Goal: Task Accomplishment & Management: Manage account settings

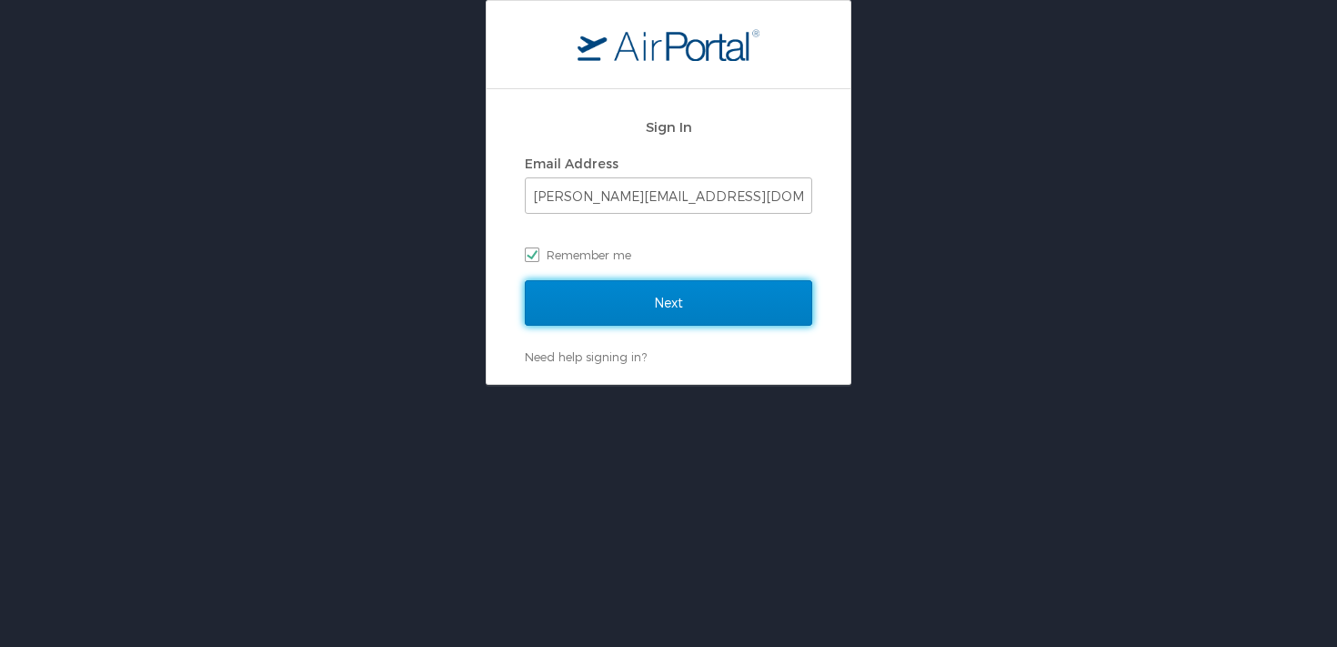
click at [624, 306] on input "Next" at bounding box center [668, 302] width 287 height 45
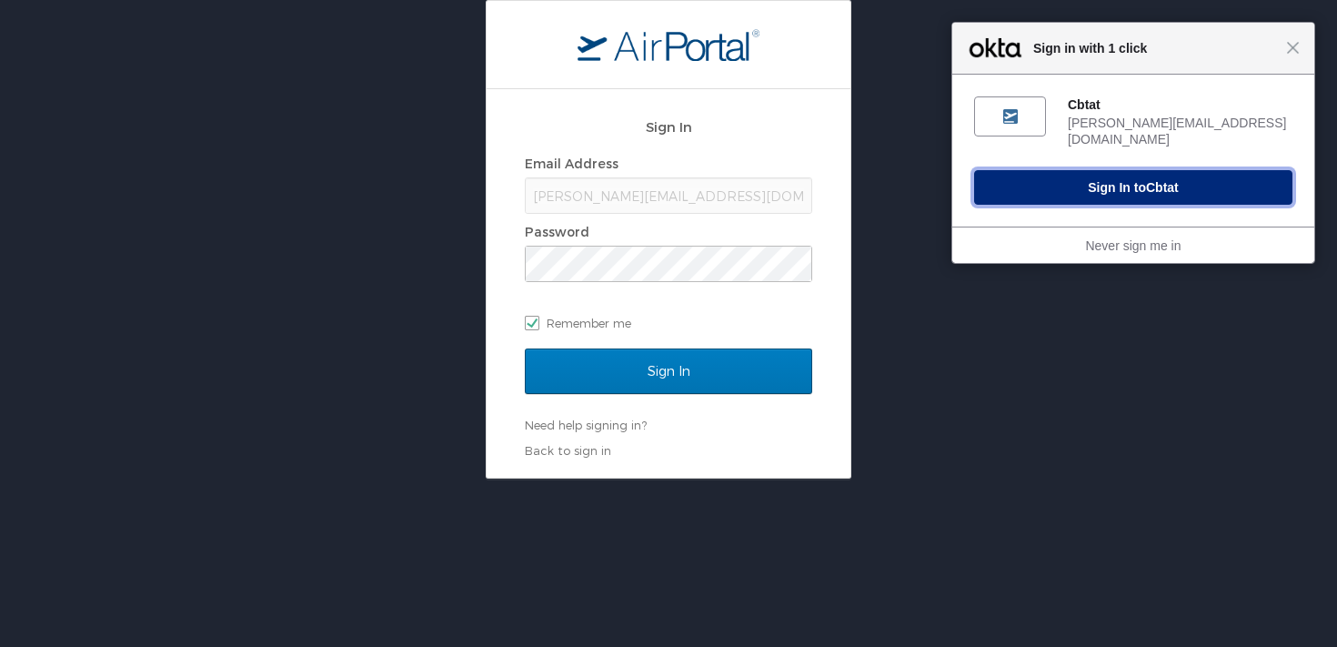
click at [1079, 178] on button "Sign In to Cbtat" at bounding box center [1133, 187] width 318 height 35
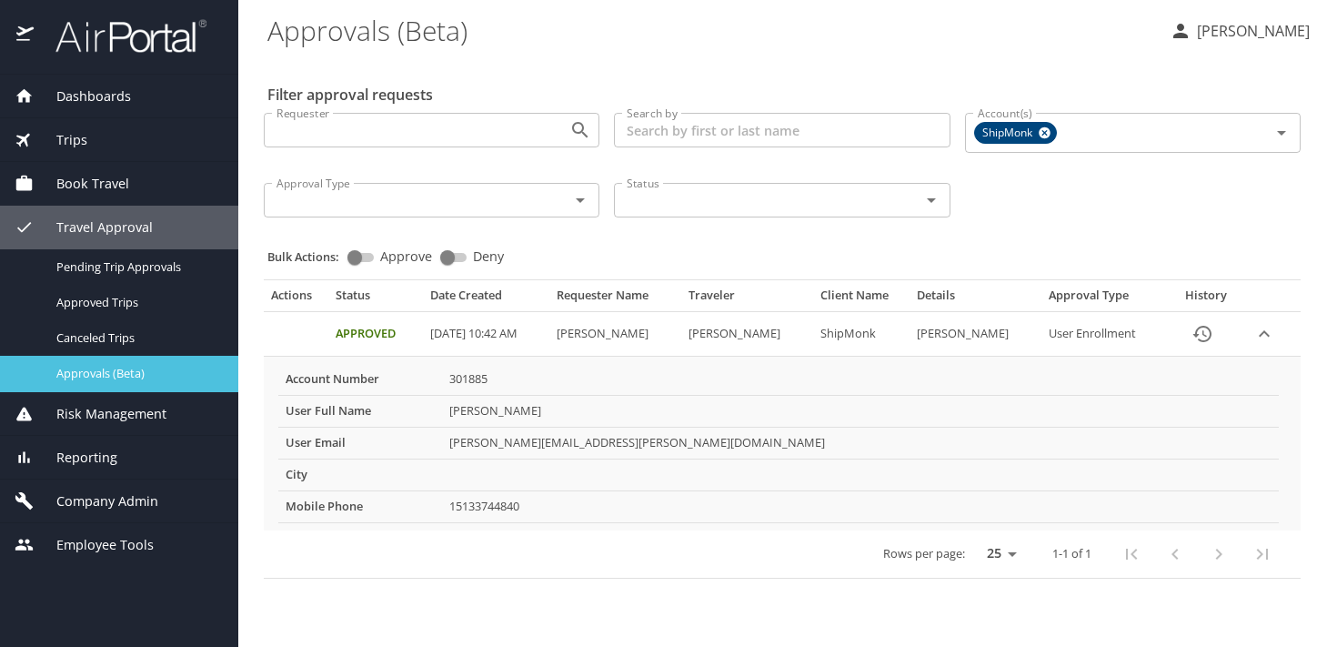
click at [139, 381] on span "Approvals (Beta)" at bounding box center [136, 373] width 160 height 17
click at [105, 499] on span "Company Admin" at bounding box center [96, 501] width 125 height 20
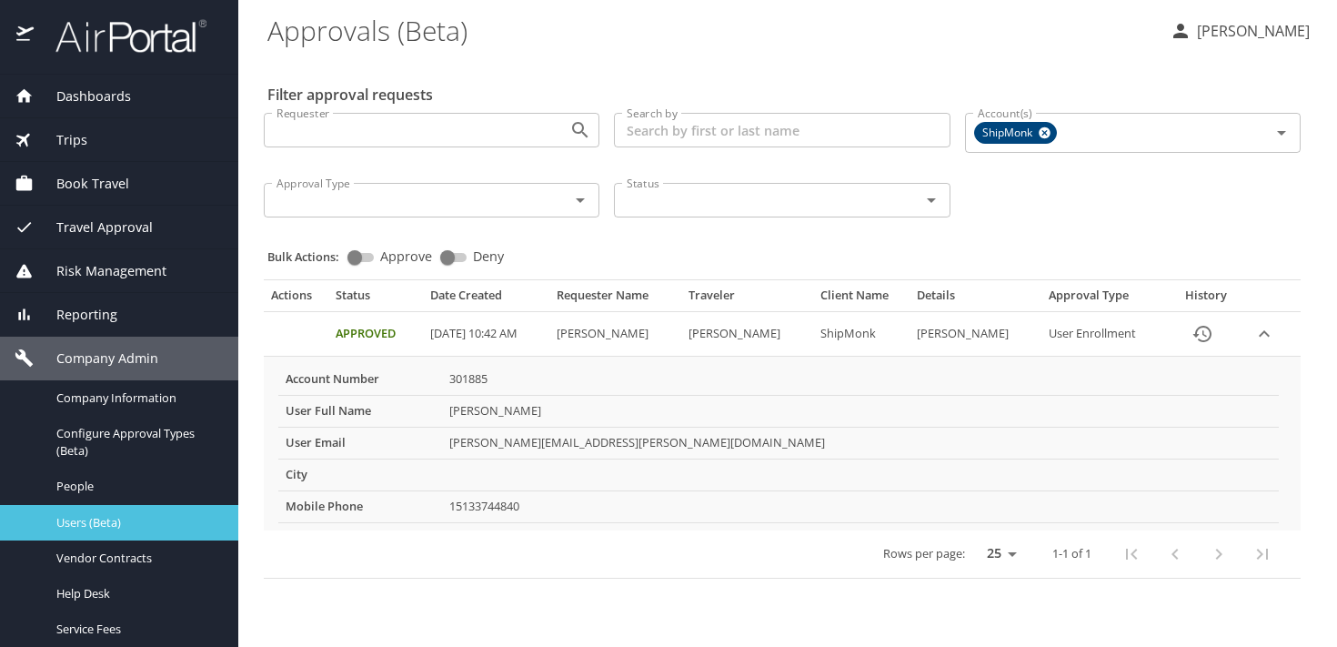
click at [115, 519] on span "Users (Beta)" at bounding box center [136, 522] width 160 height 17
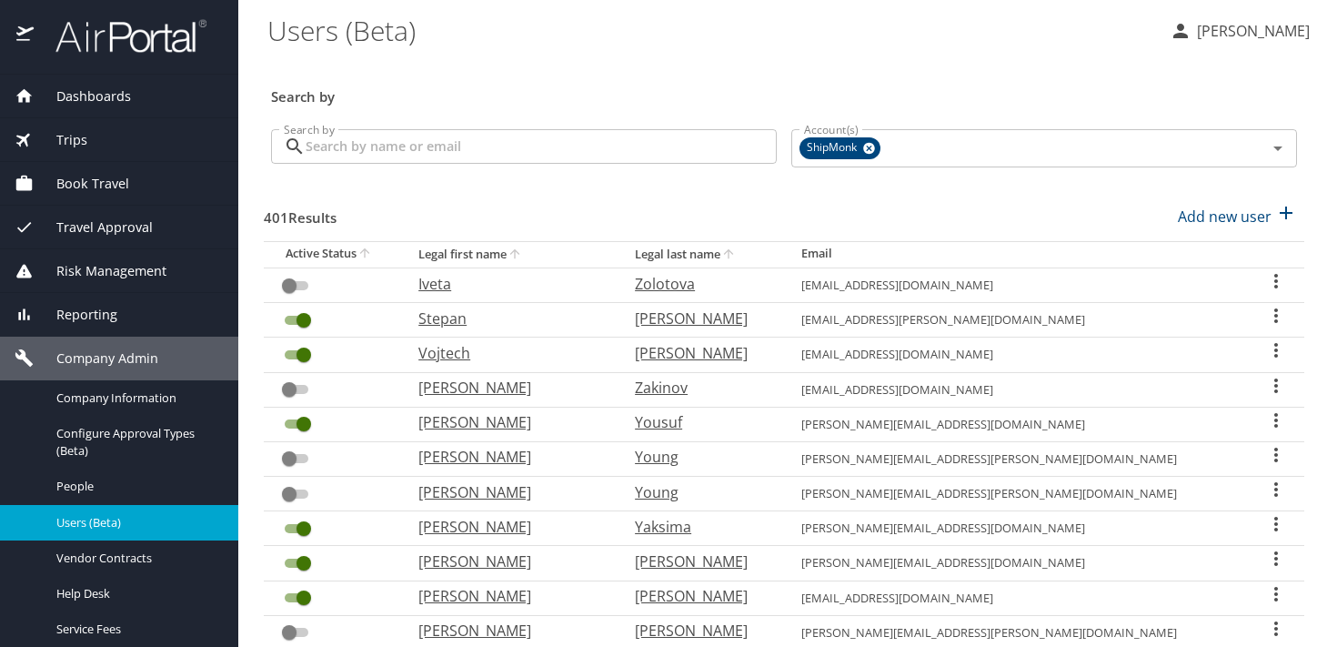
click at [420, 148] on input "Search by" at bounding box center [541, 146] width 471 height 35
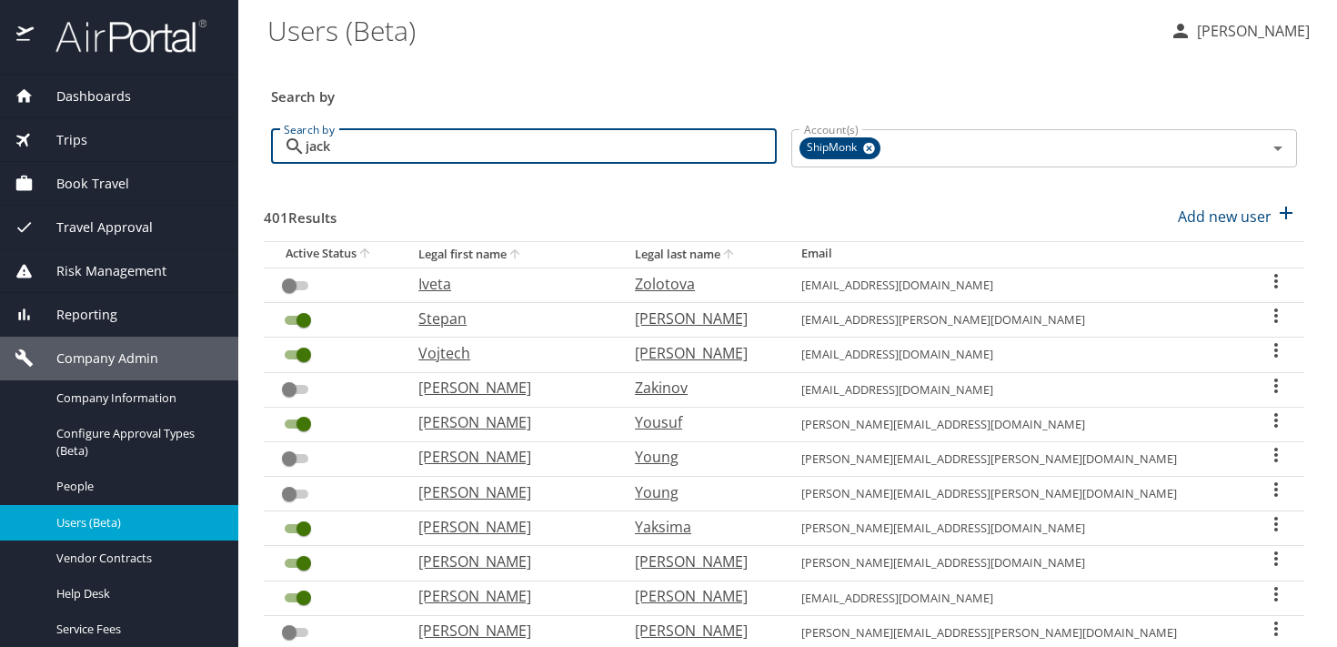
type input "jack"
checkbox input "true"
checkbox input "false"
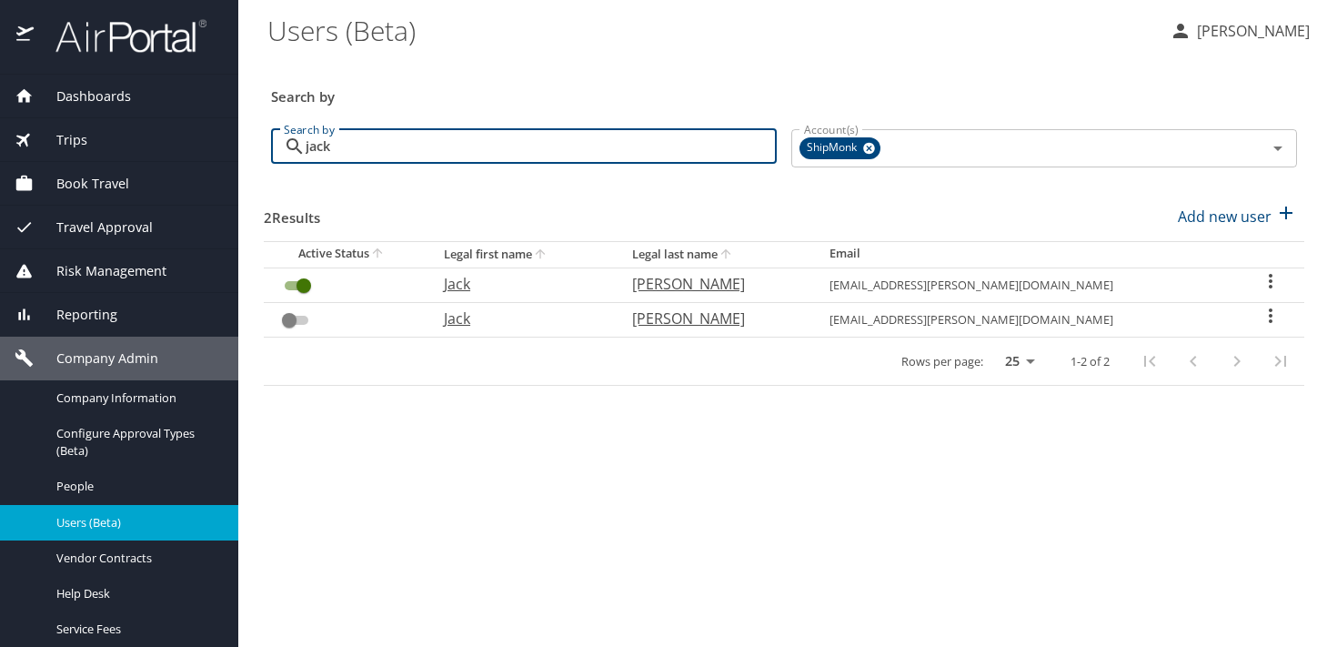
click at [729, 283] on p "[PERSON_NAME]" at bounding box center [712, 284] width 160 height 22
select select "US"
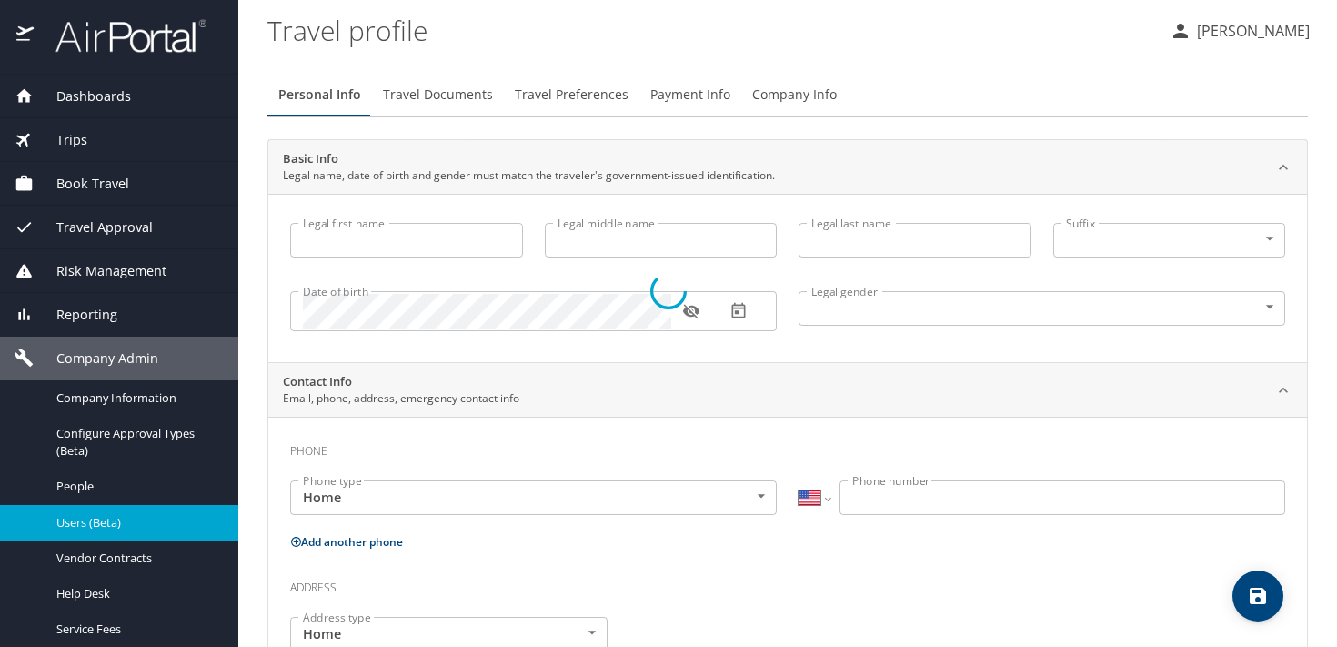
type input "Jack"
type input "Randall"
type input "[PERSON_NAME]"
type input "[DEMOGRAPHIC_DATA]"
select select "US"
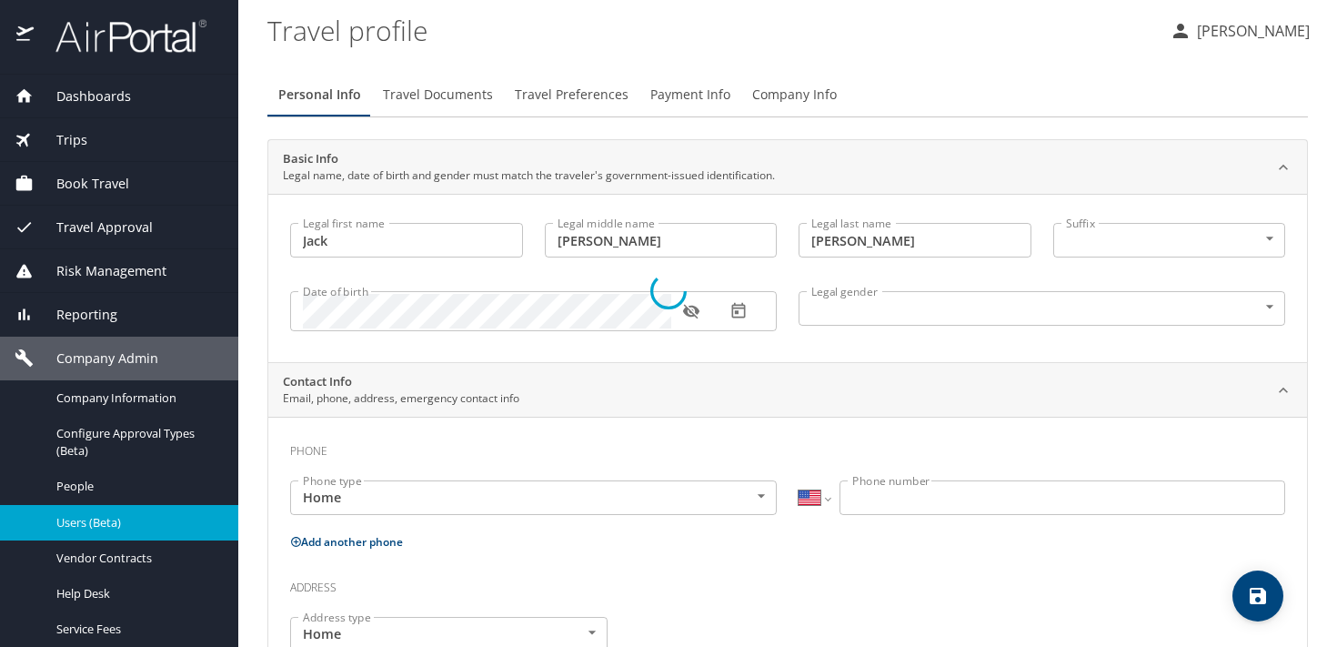
select select "US"
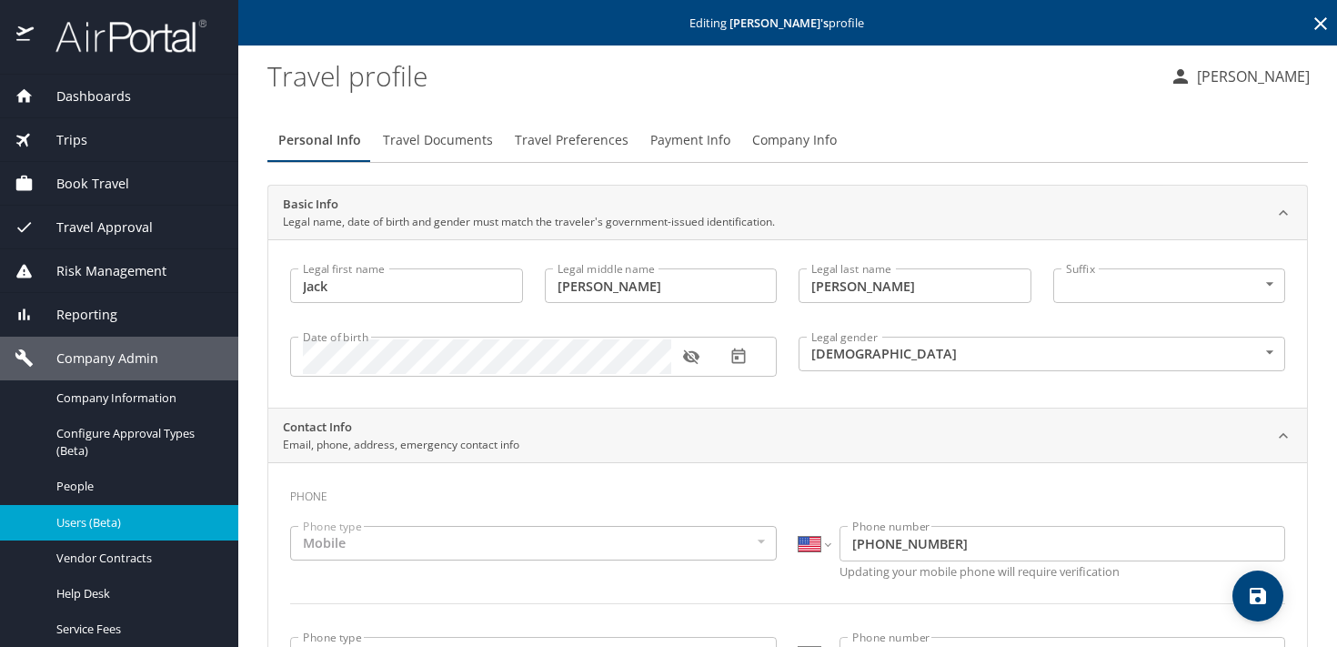
click at [794, 135] on span "Company Info" at bounding box center [794, 140] width 85 height 23
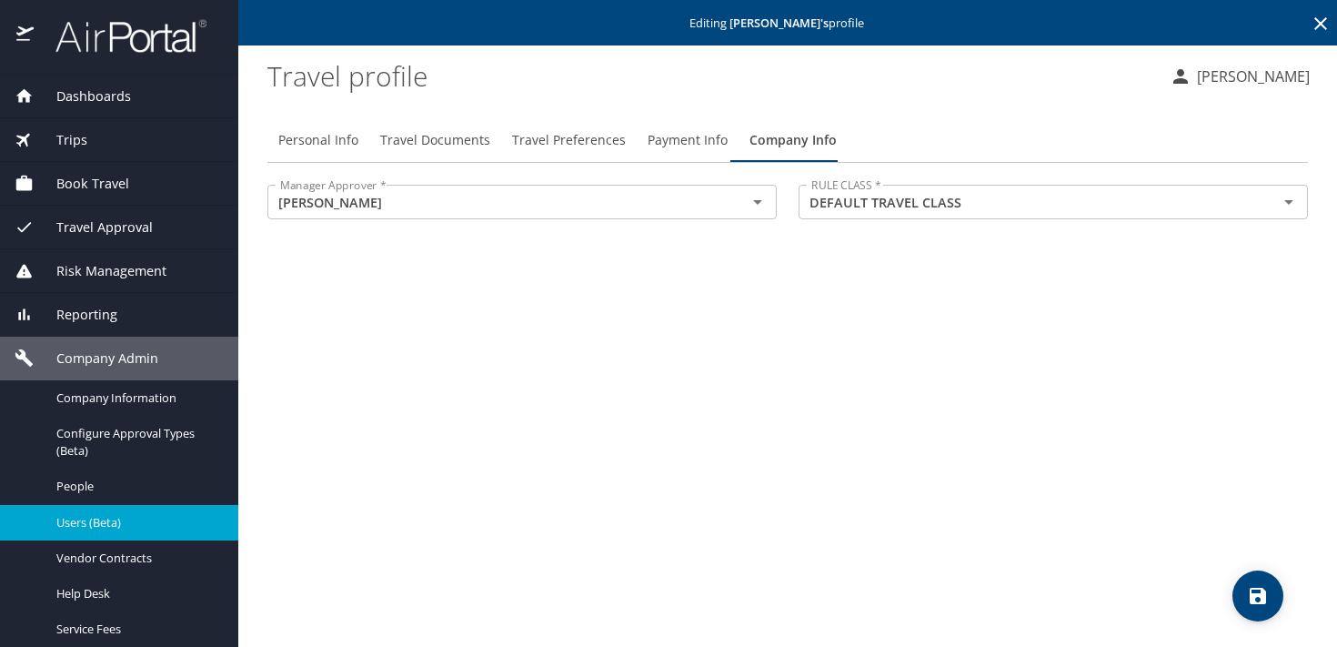
click at [686, 138] on span "Payment Info" at bounding box center [687, 140] width 80 height 23
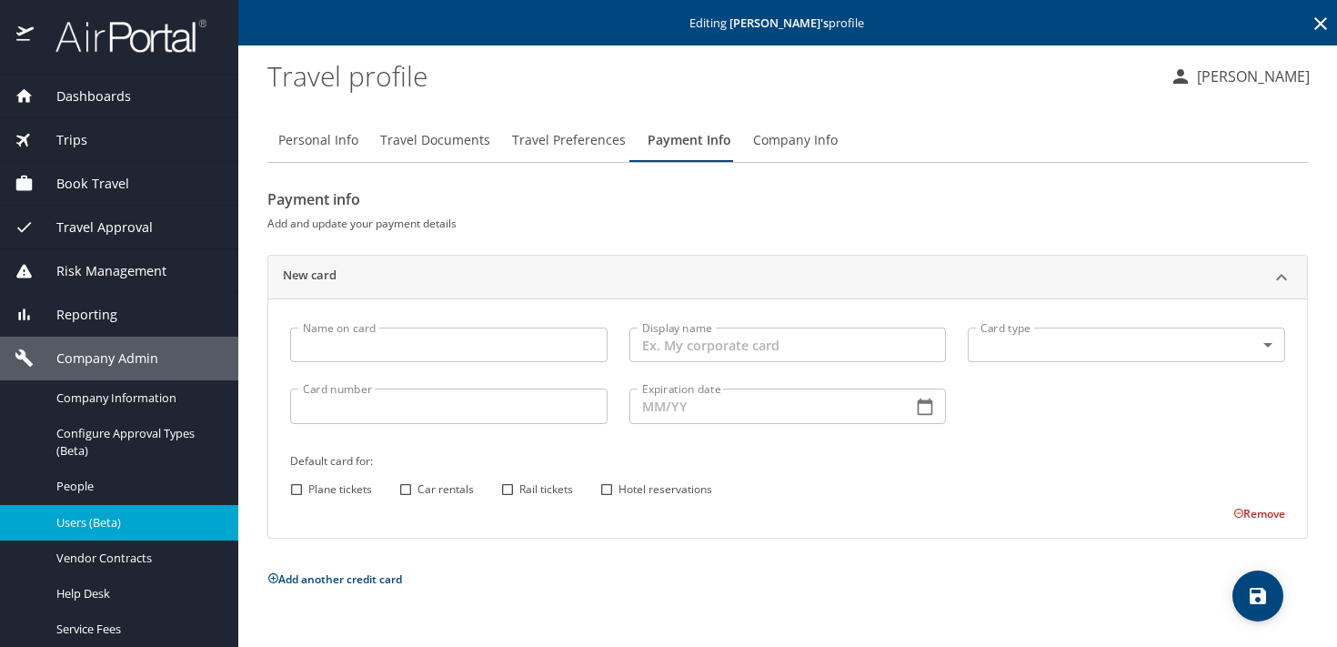
click at [553, 143] on span "Travel Preferences" at bounding box center [569, 140] width 114 height 23
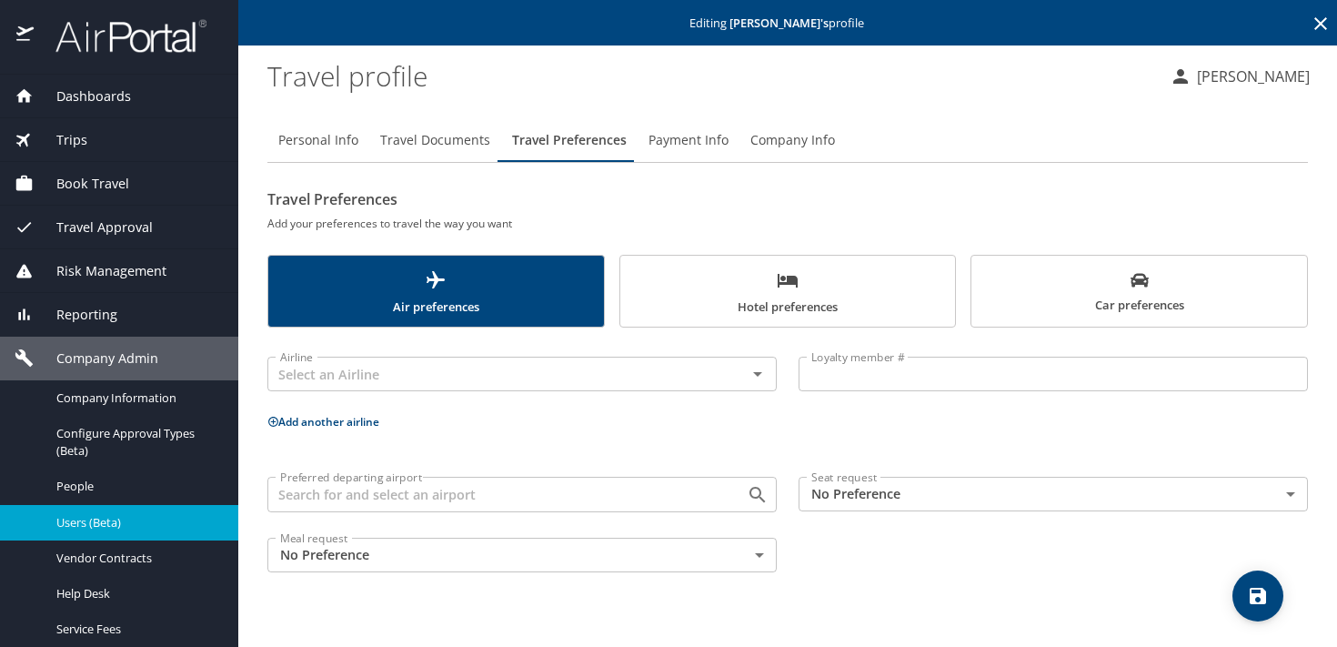
click at [419, 137] on span "Travel Documents" at bounding box center [435, 140] width 110 height 23
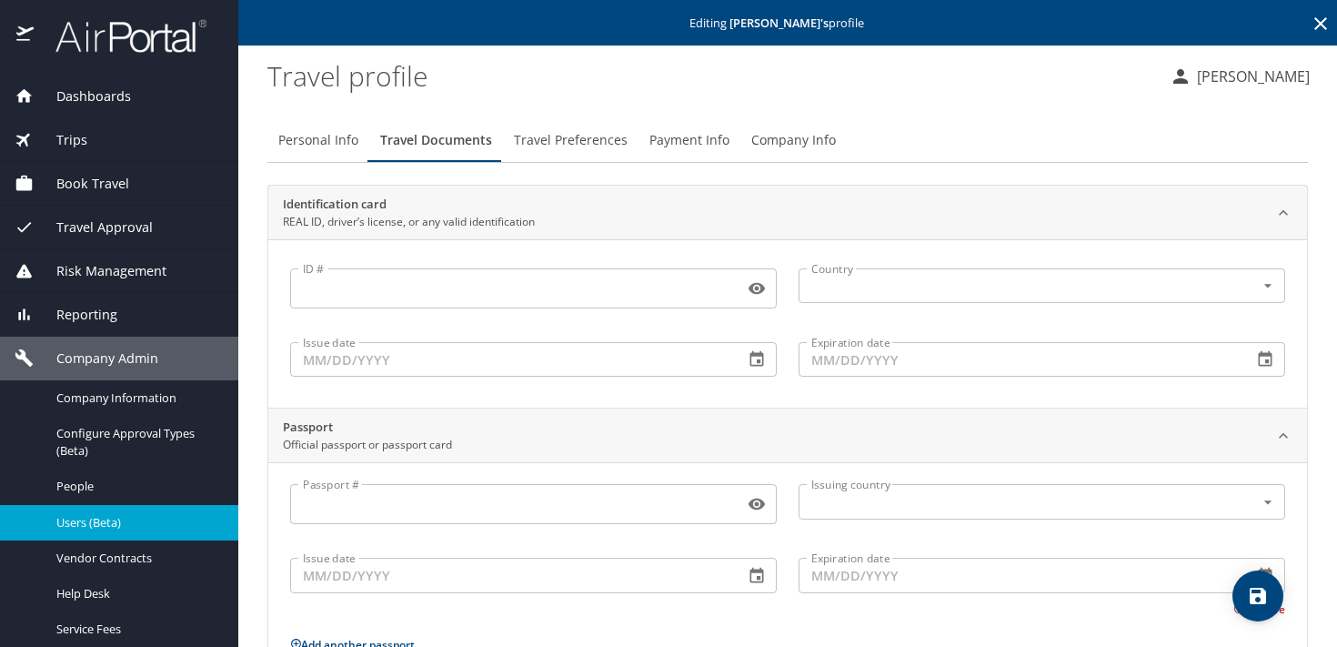
click at [316, 145] on span "Personal Info" at bounding box center [318, 140] width 80 height 23
select select "US"
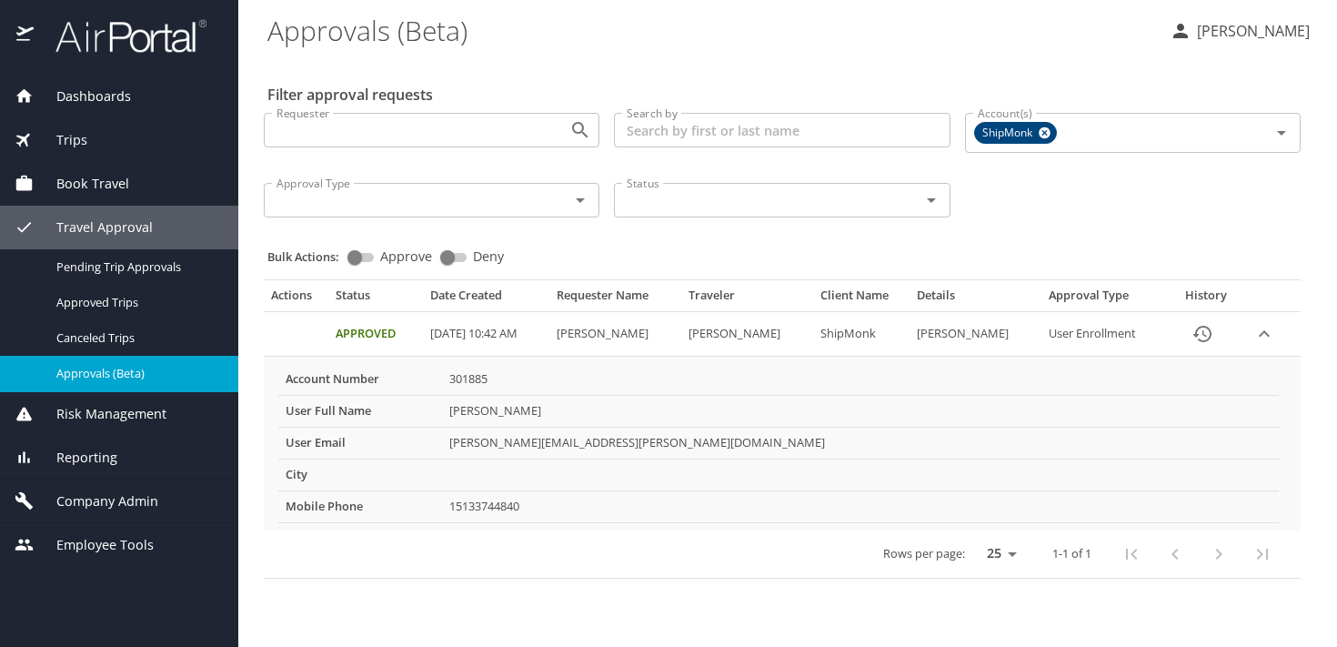
click at [124, 471] on div "Reporting" at bounding box center [119, 458] width 238 height 44
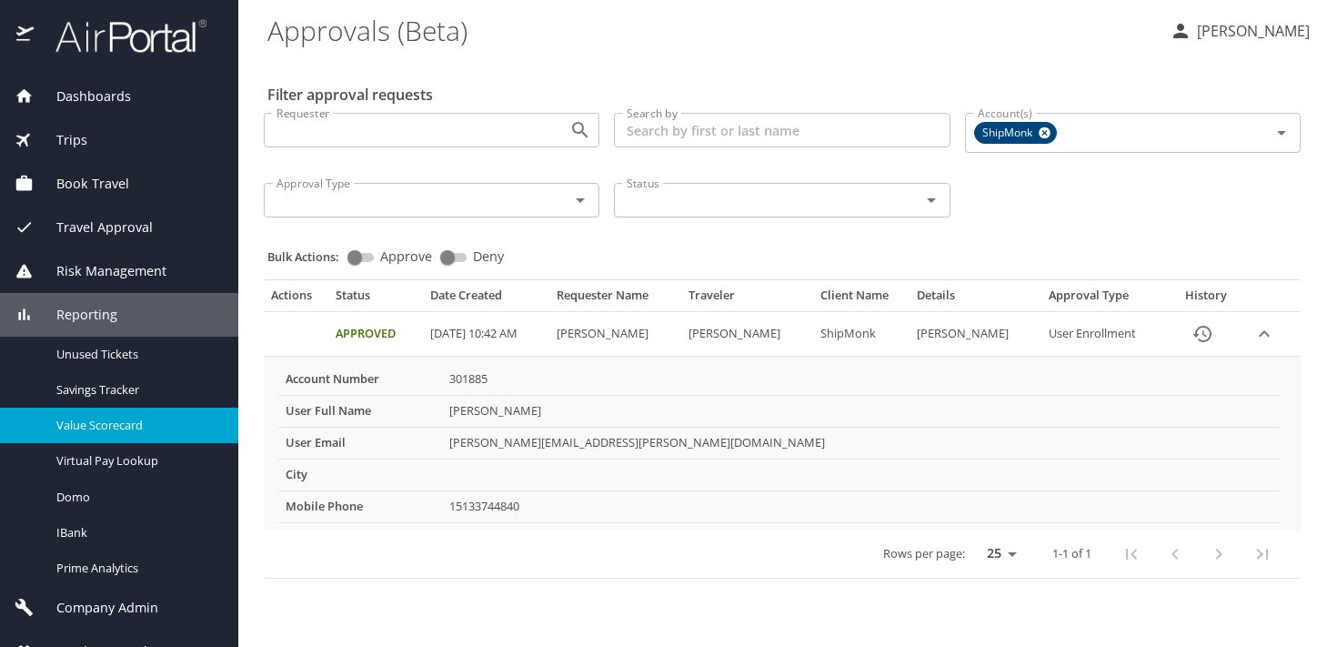
scroll to position [26, 0]
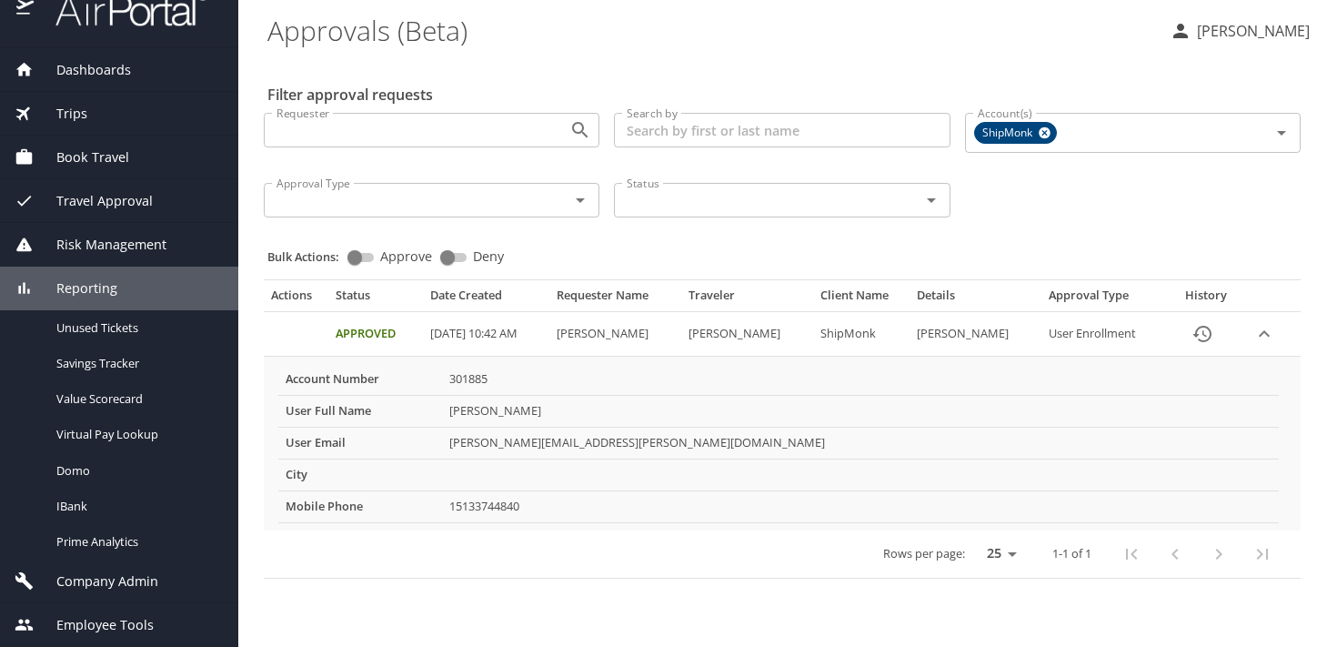
click at [95, 587] on span "Company Admin" at bounding box center [96, 581] width 125 height 20
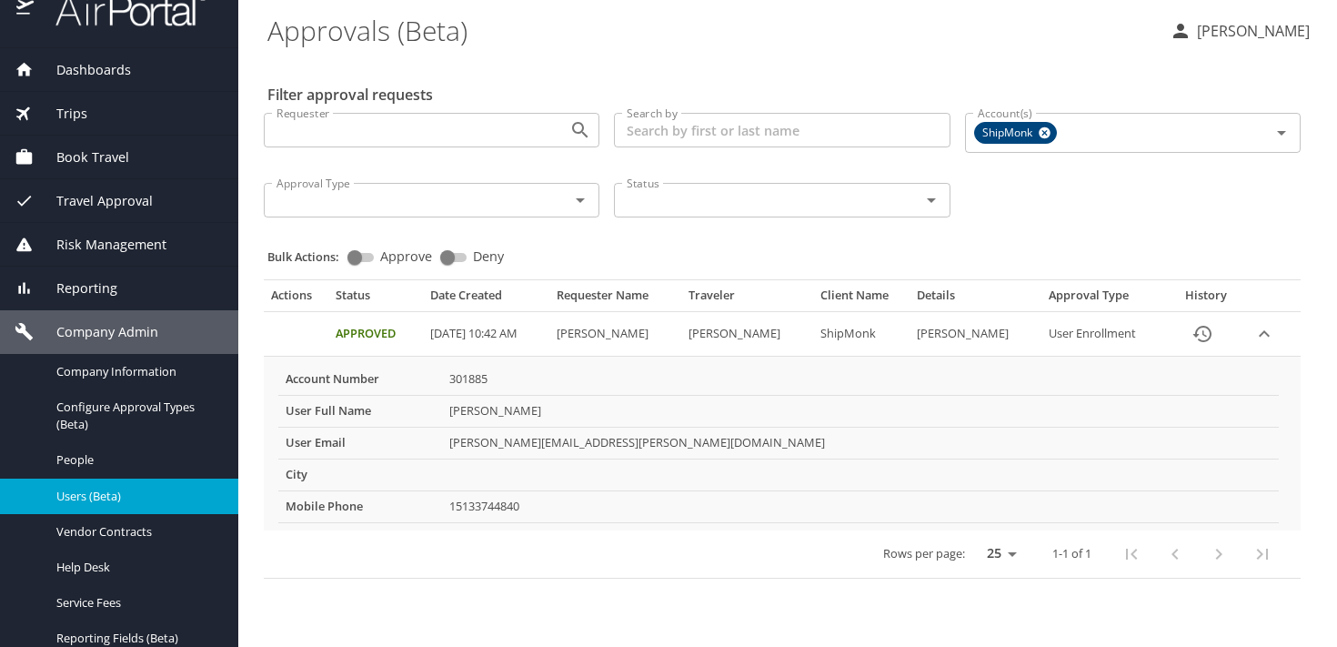
click at [110, 497] on span "Users (Beta)" at bounding box center [136, 495] width 160 height 17
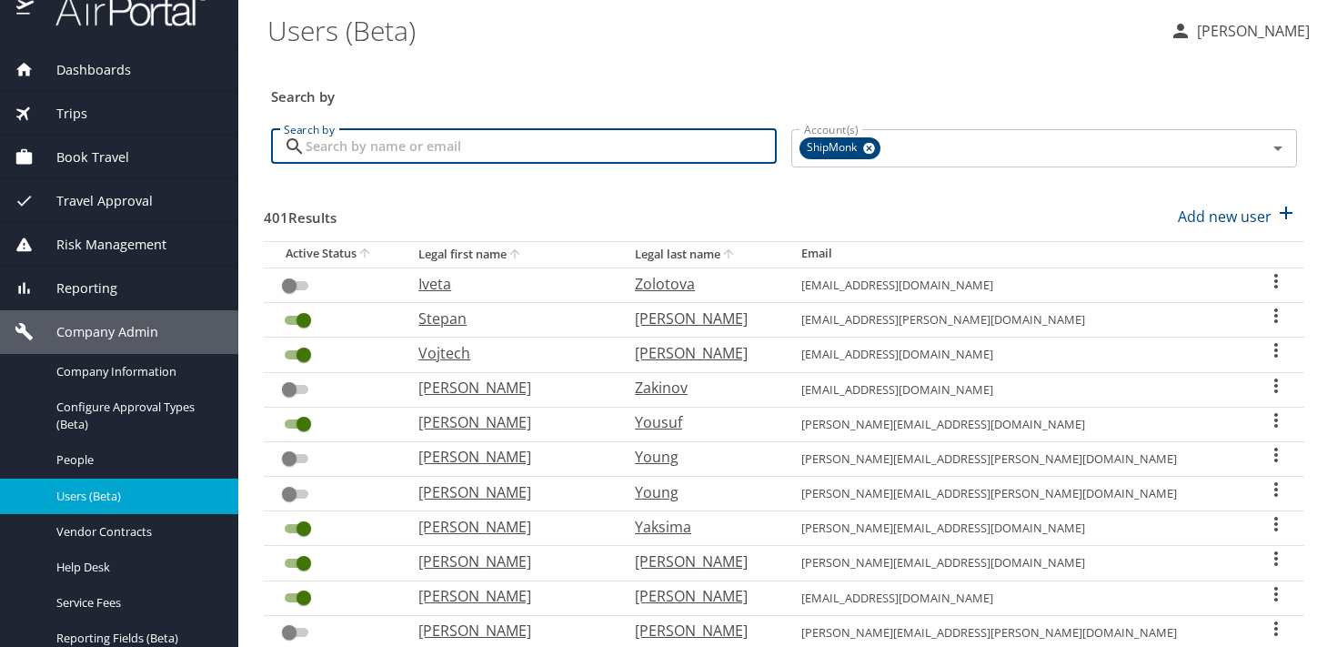
click at [440, 146] on input "Search by" at bounding box center [541, 146] width 471 height 35
paste input "[PERSON_NAME]"
type input "[PERSON_NAME]"
checkbox input "true"
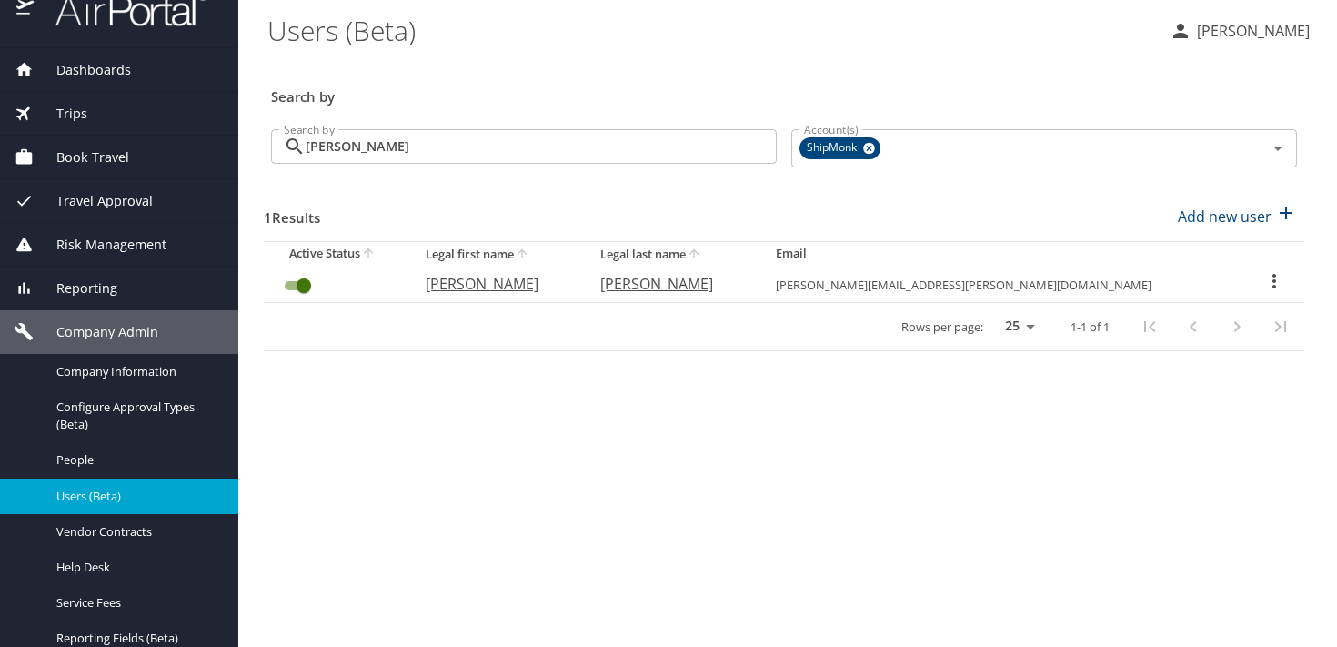
click at [486, 286] on p "[PERSON_NAME]" at bounding box center [495, 284] width 138 height 22
select select "US"
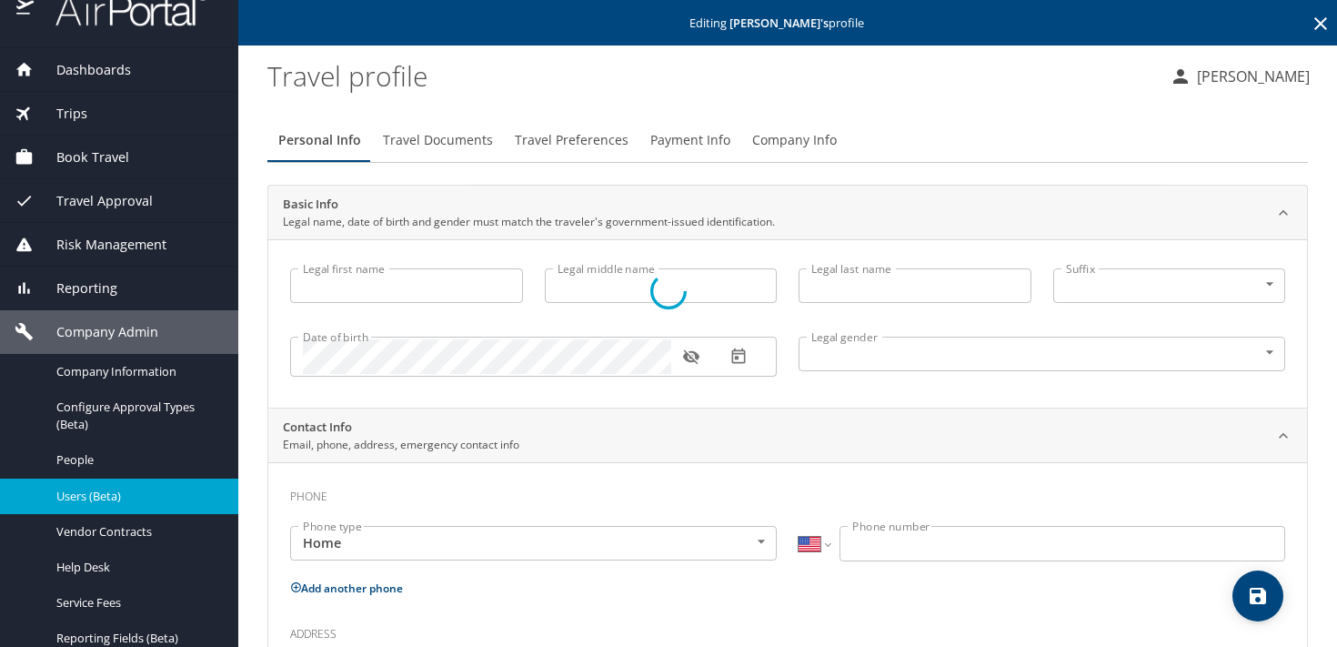
type input "[PERSON_NAME]"
type input "[DEMOGRAPHIC_DATA]"
select select "US"
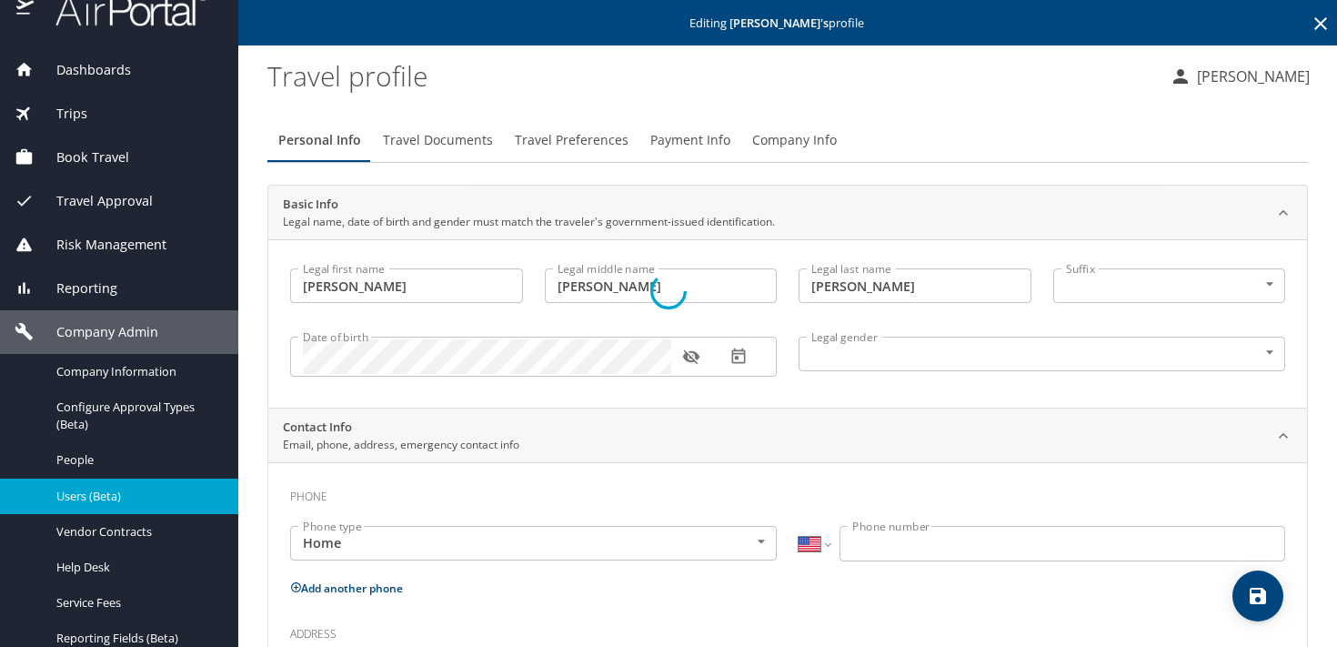
select select "US"
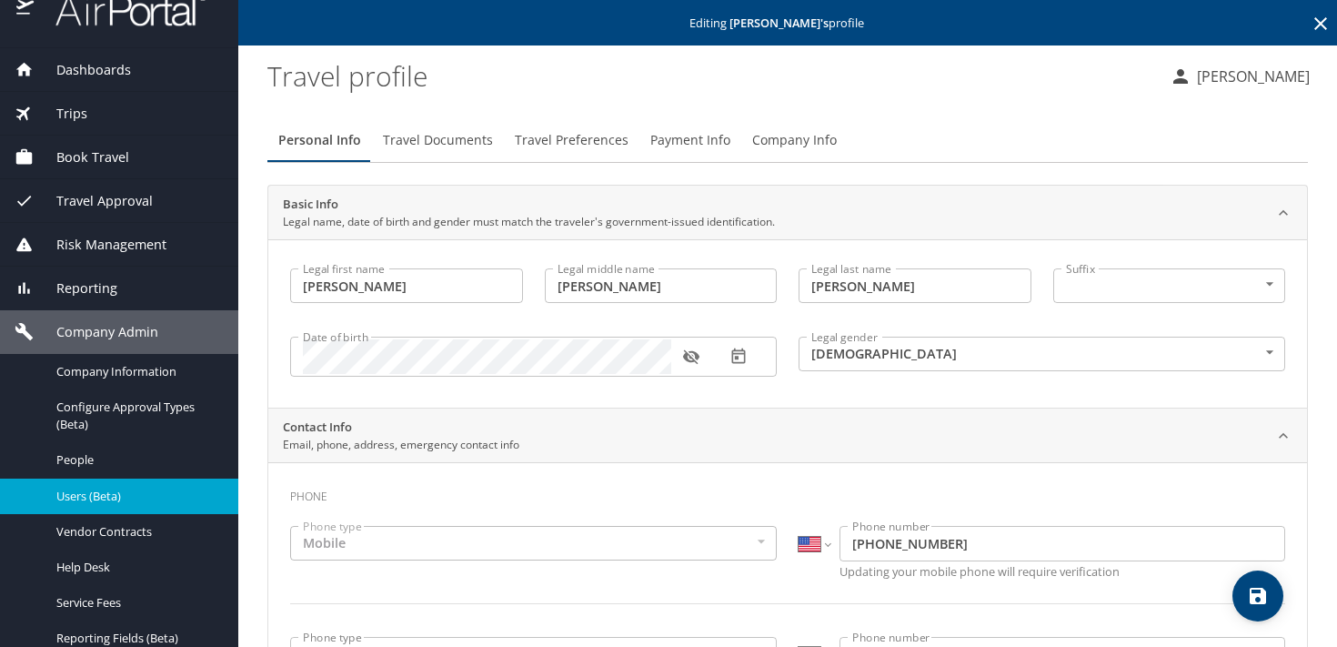
click at [778, 140] on span "Company Info" at bounding box center [794, 140] width 85 height 23
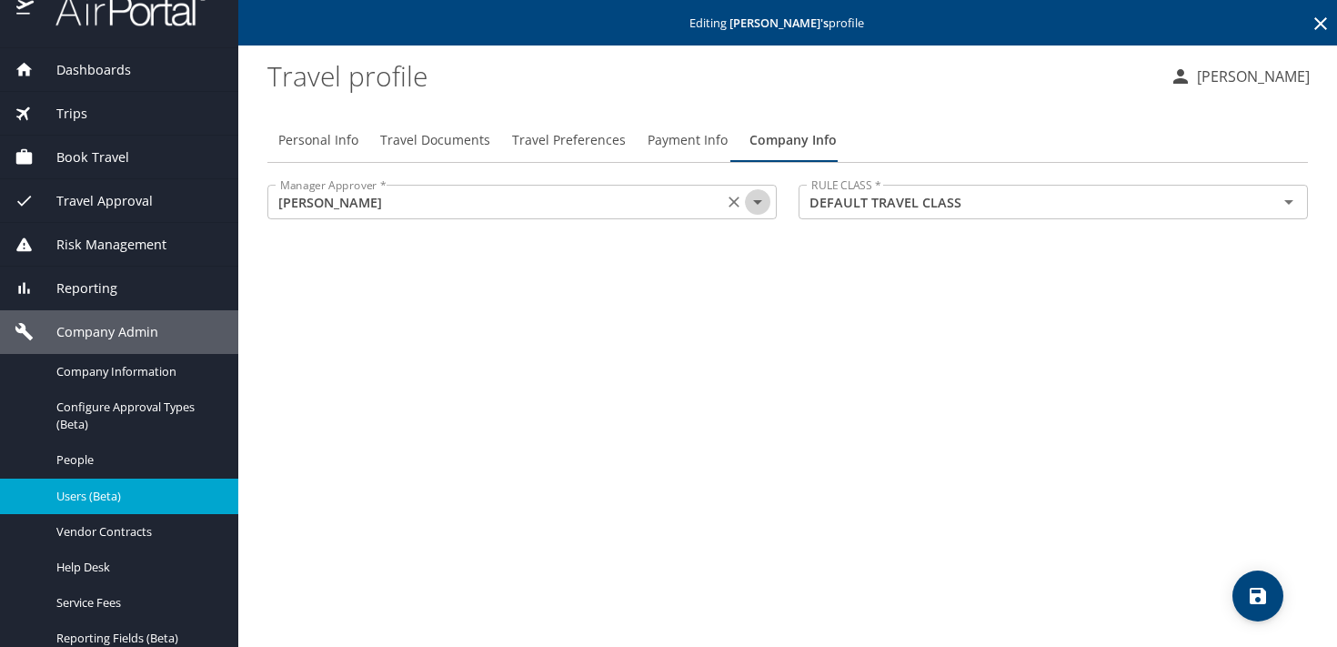
click at [759, 199] on icon "Open" at bounding box center [758, 202] width 22 height 22
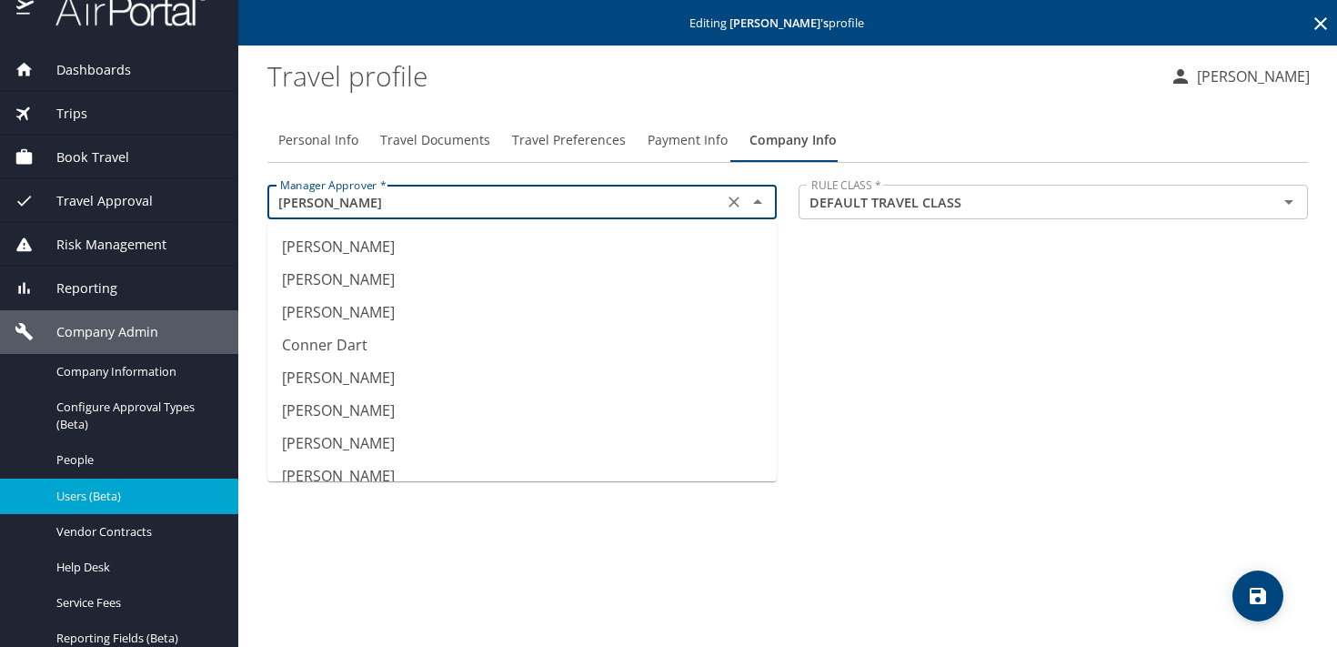
scroll to position [473, 0]
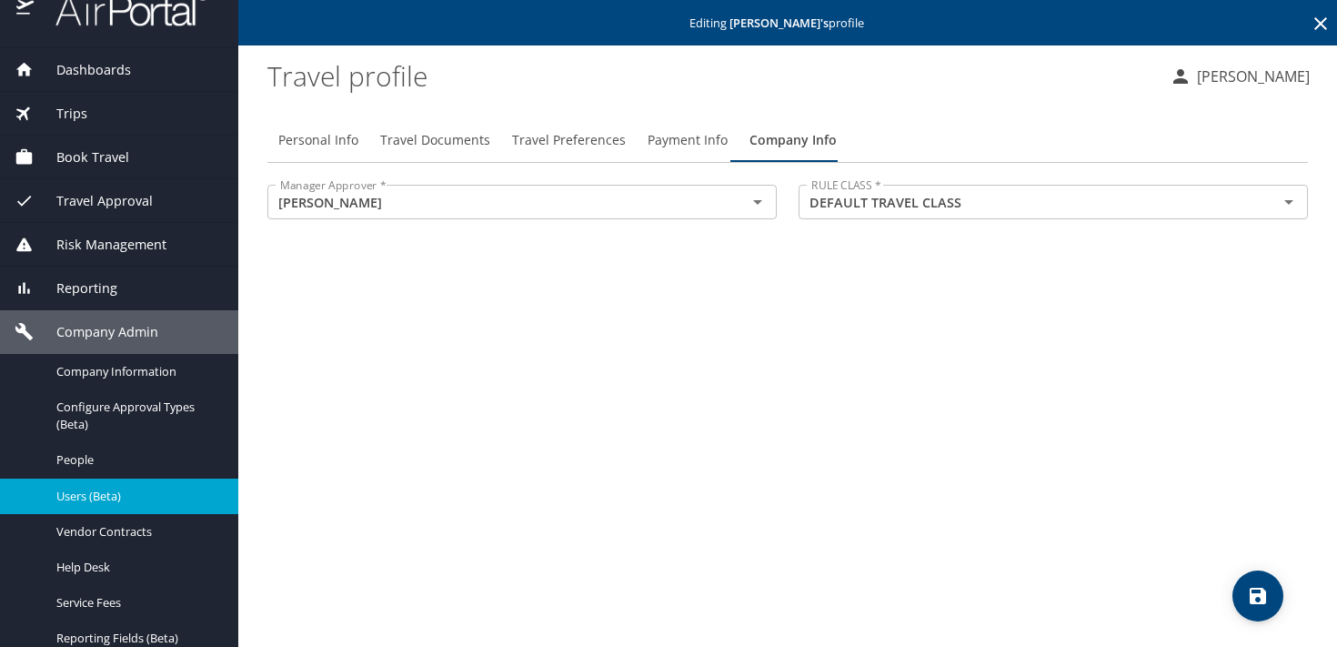
click at [878, 316] on div "Personal Info Travel Documents Travel Preferences Payment Info Company Info Man…" at bounding box center [787, 375] width 1040 height 543
click at [83, 496] on span "Users (Beta)" at bounding box center [136, 495] width 160 height 17
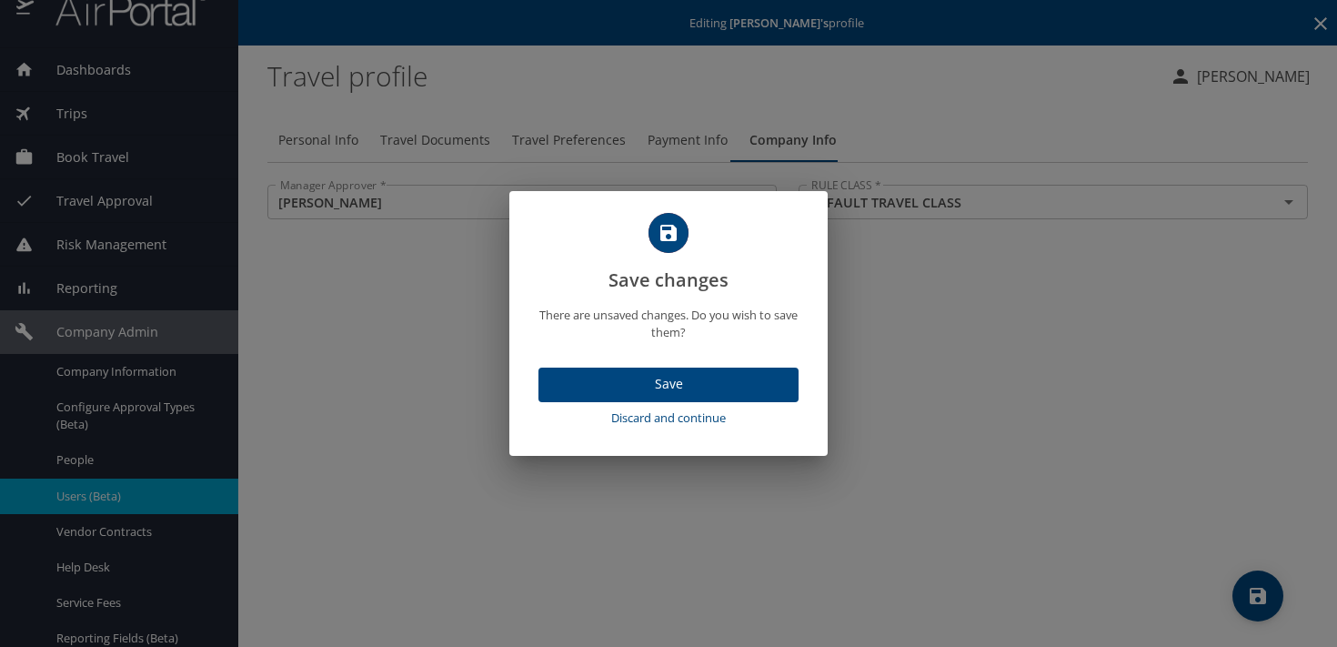
click at [646, 424] on span "Discard and continue" at bounding box center [669, 417] width 246 height 21
